Goal: Check status: Check status

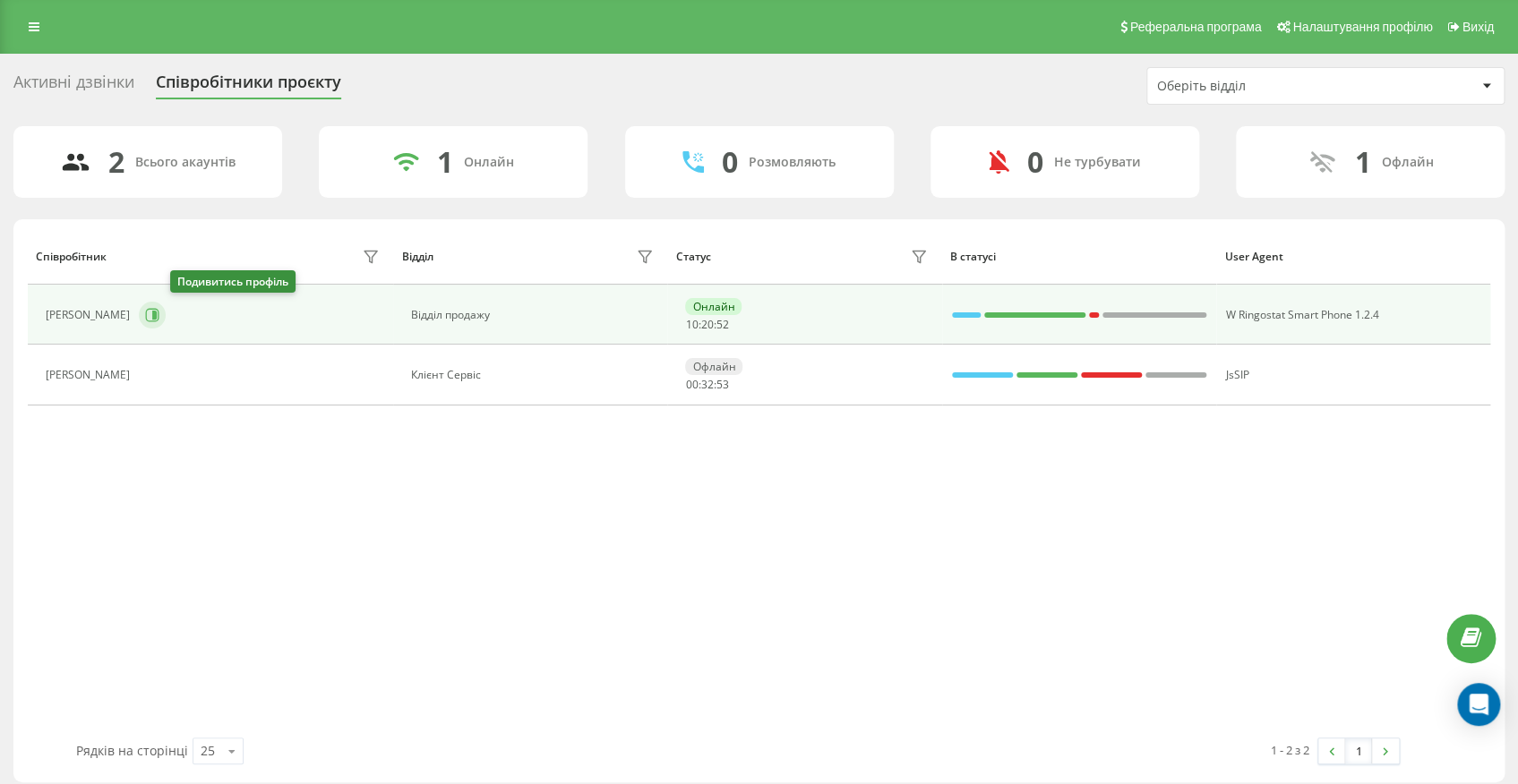
click at [159, 315] on icon at bounding box center [151, 314] width 15 height 15
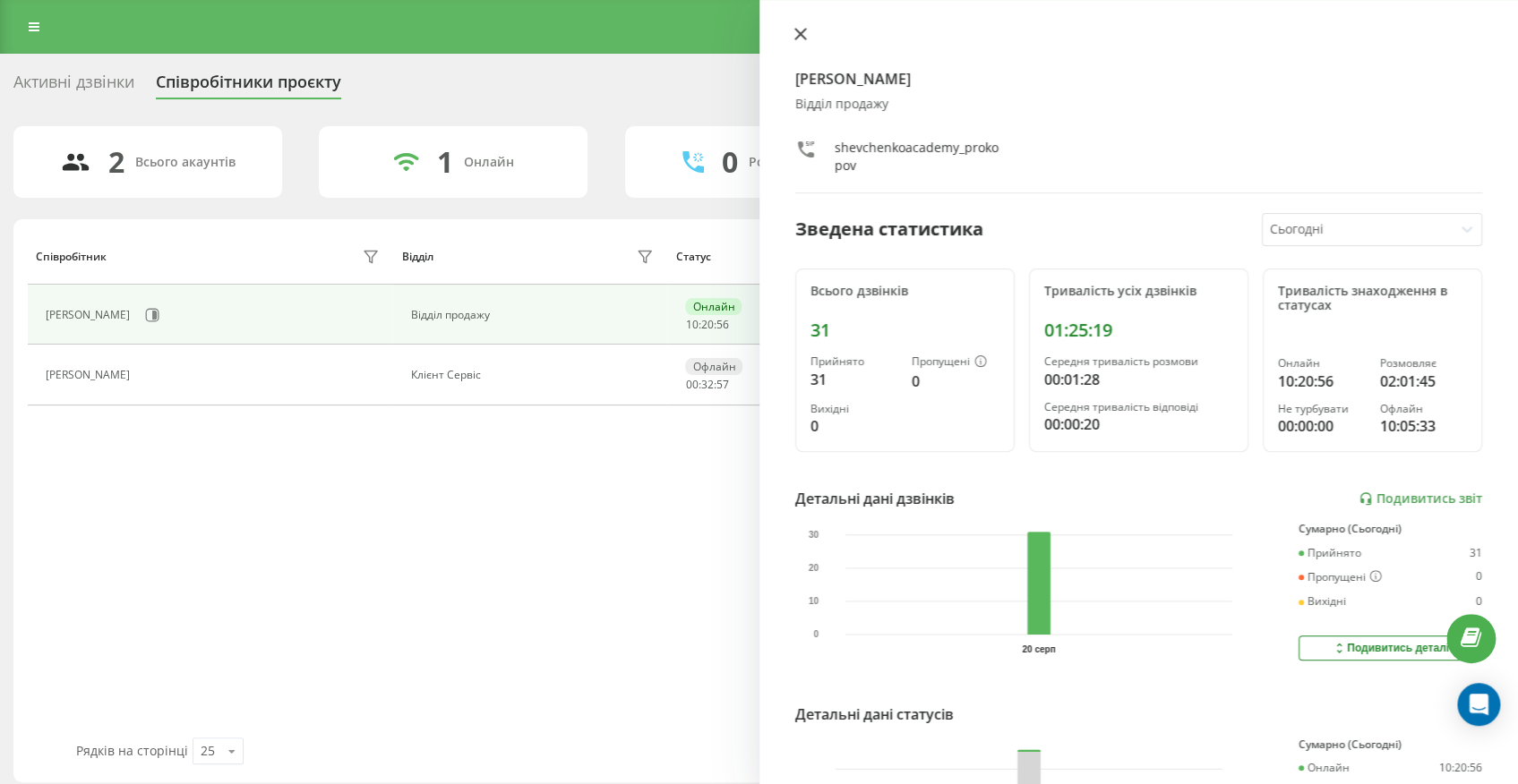
click at [797, 31] on icon at bounding box center [799, 34] width 11 height 11
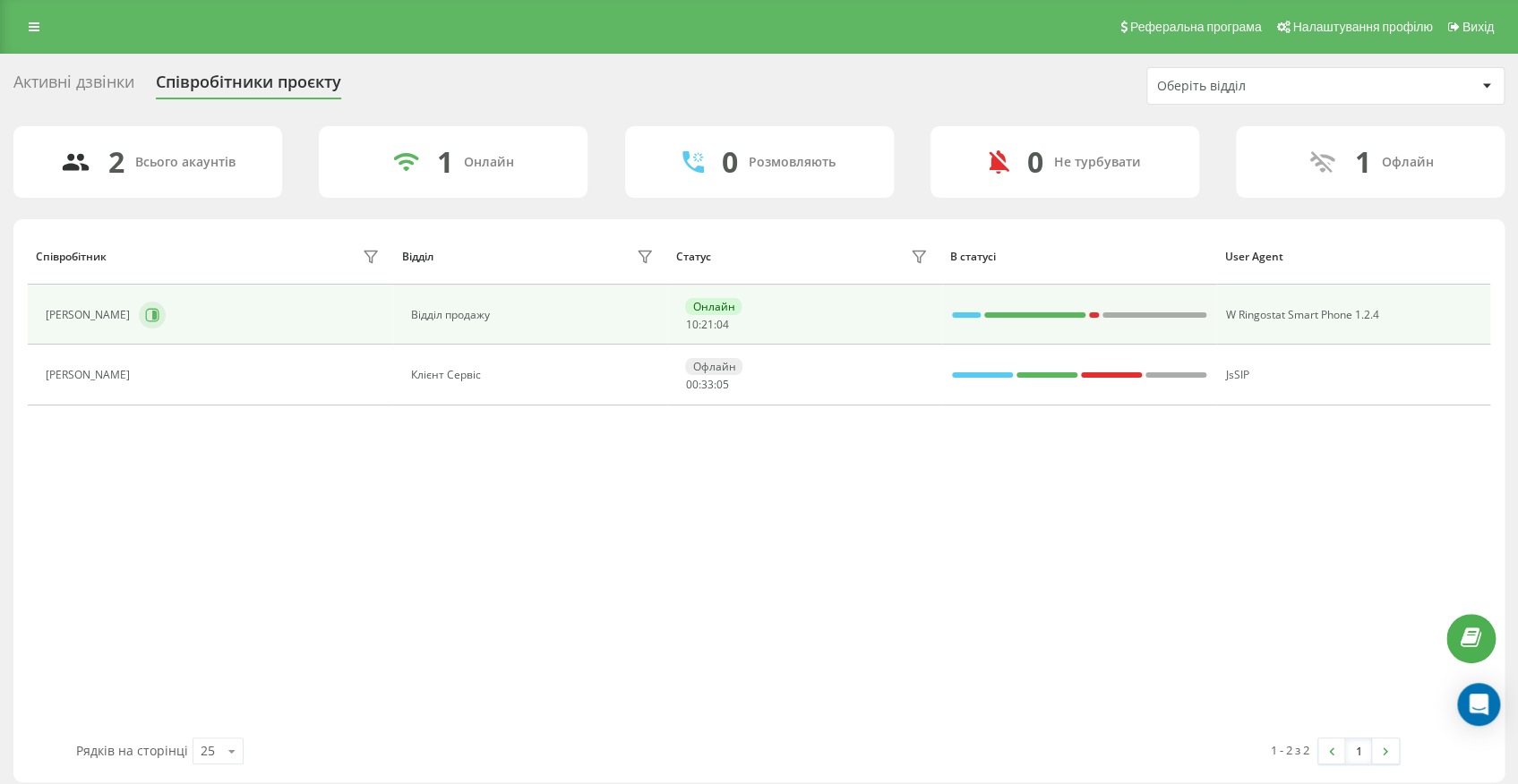
click at [202, 320] on div "[PERSON_NAME]" at bounding box center [214, 314] width 338 height 30
click at [166, 313] on button at bounding box center [152, 315] width 27 height 27
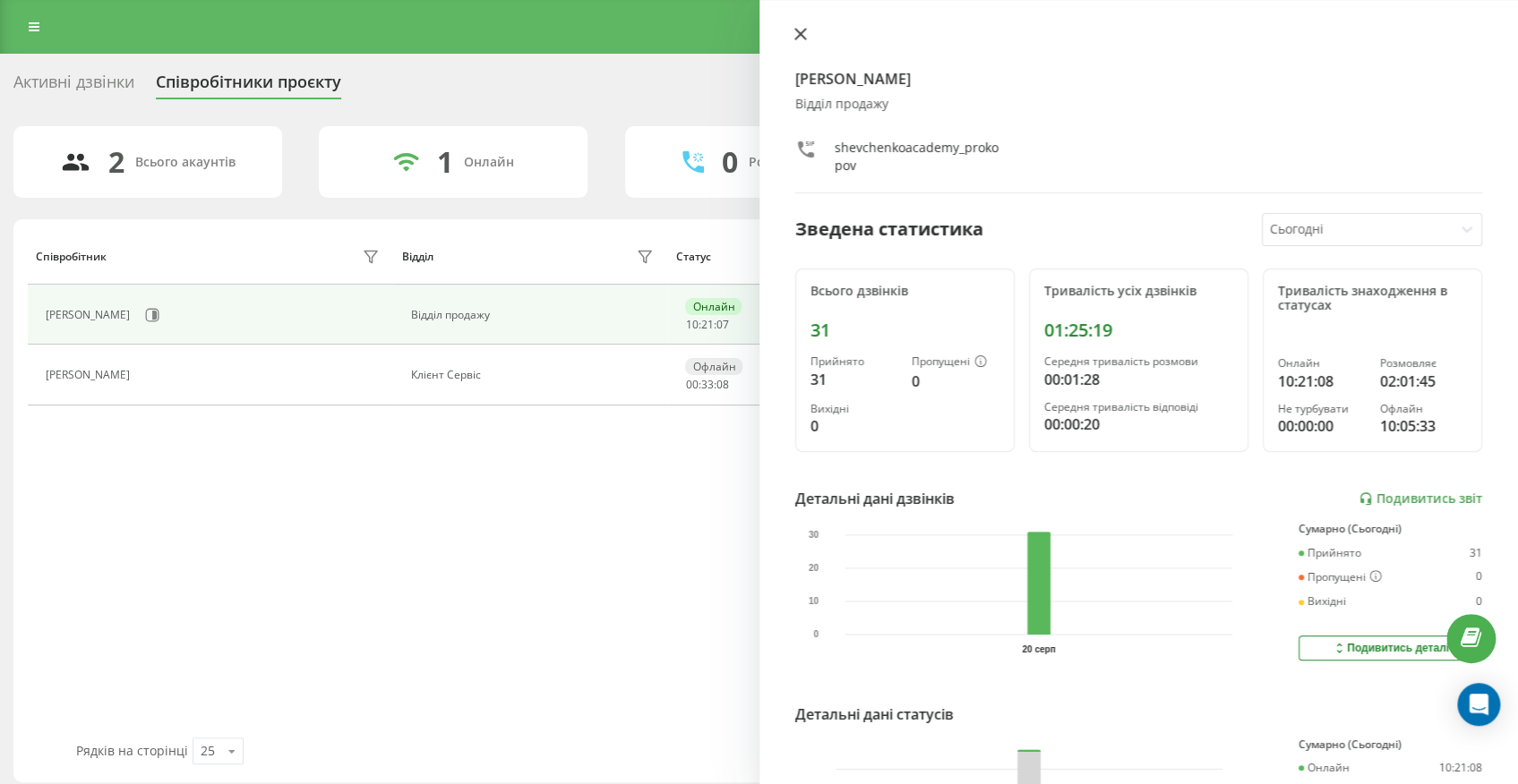
click at [794, 36] on icon at bounding box center [800, 34] width 13 height 13
